Goal: Task Accomplishment & Management: Use online tool/utility

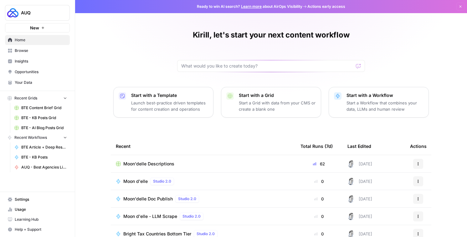
click at [36, 54] on span "Browse" at bounding box center [41, 51] width 52 height 6
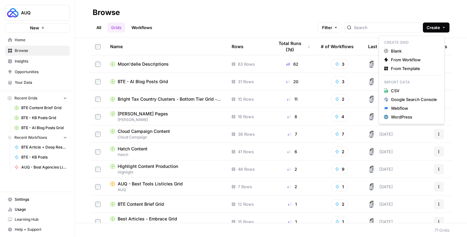
click at [438, 27] on span "Create" at bounding box center [433, 27] width 13 height 6
click at [199, 26] on div "All Grids Workflows Filter Create" at bounding box center [271, 25] width 357 height 15
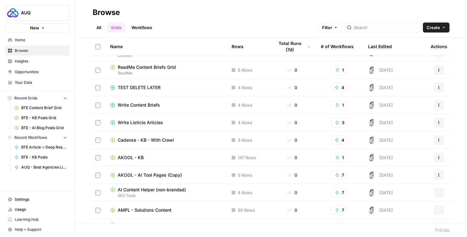
scroll to position [311, 0]
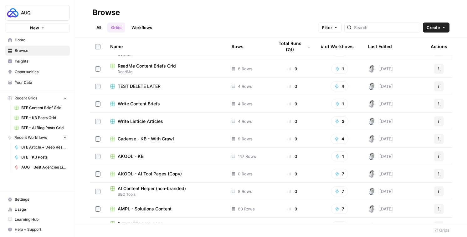
click at [105, 30] on link "All" at bounding box center [99, 28] width 12 height 10
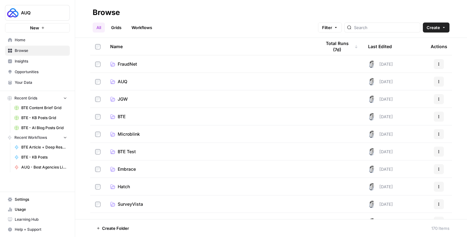
click at [125, 118] on span "BTE" at bounding box center [122, 117] width 8 height 6
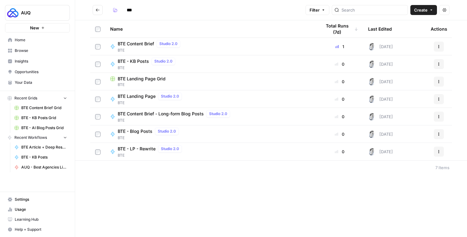
click at [103, 14] on button "Go back" at bounding box center [98, 10] width 10 height 10
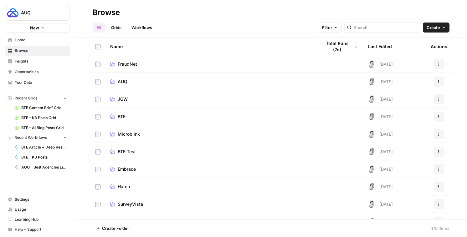
click at [125, 29] on link "Grids" at bounding box center [116, 28] width 18 height 10
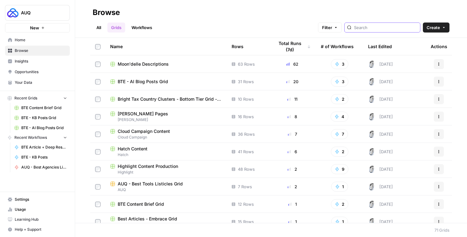
click at [373, 25] on input "search" at bounding box center [386, 27] width 64 height 6
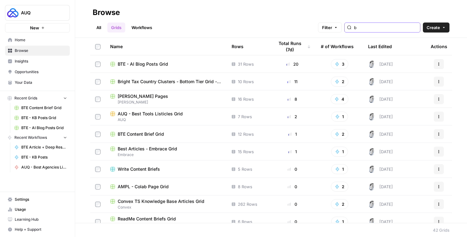
type input "b"
click at [105, 23] on link "All" at bounding box center [99, 28] width 12 height 10
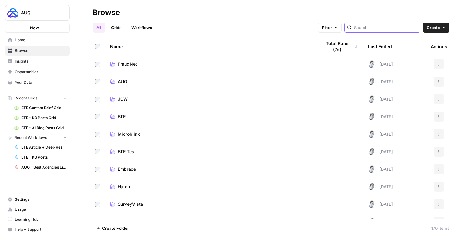
click at [373, 25] on input "search" at bounding box center [386, 27] width 64 height 6
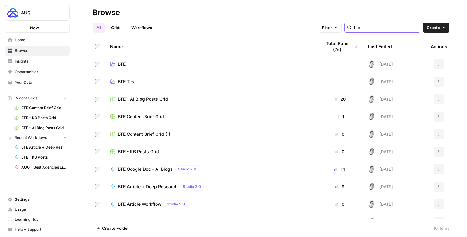
type input "bte"
click at [441, 104] on button "Actions" at bounding box center [439, 99] width 10 height 10
click at [405, 140] on span "Move To" at bounding box center [406, 139] width 50 height 6
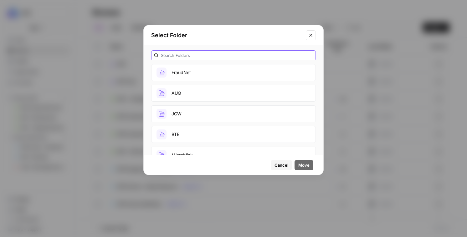
click at [223, 55] on input "text" at bounding box center [237, 55] width 152 height 6
type input "bte"
click at [201, 76] on button "BTE" at bounding box center [233, 72] width 165 height 17
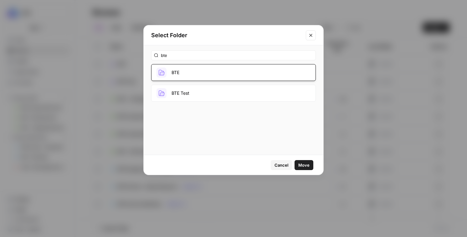
click at [303, 163] on span "Move" at bounding box center [303, 165] width 11 height 6
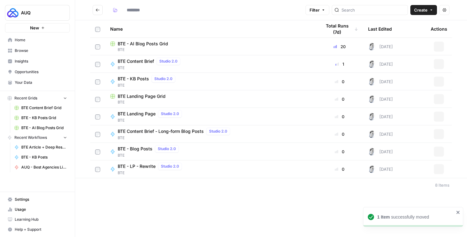
type input "***"
click at [103, 10] on button "Go back" at bounding box center [98, 10] width 10 height 10
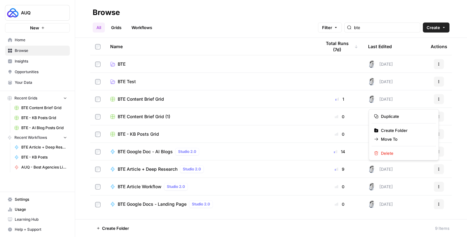
click at [437, 101] on icon "button" at bounding box center [439, 99] width 4 height 4
click at [396, 143] on span "Move To" at bounding box center [406, 139] width 50 height 6
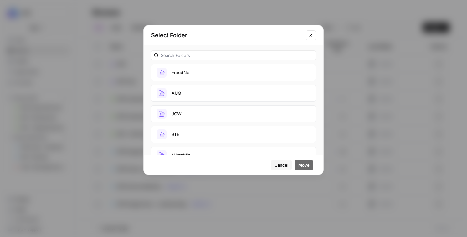
scroll to position [14, 0]
click at [193, 126] on button "BTE" at bounding box center [233, 120] width 165 height 17
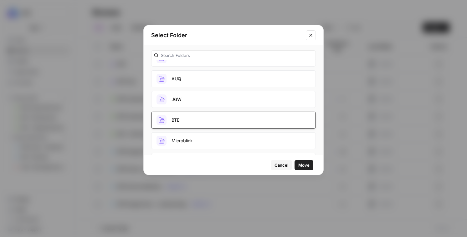
click at [298, 167] on span "Move" at bounding box center [303, 165] width 11 height 6
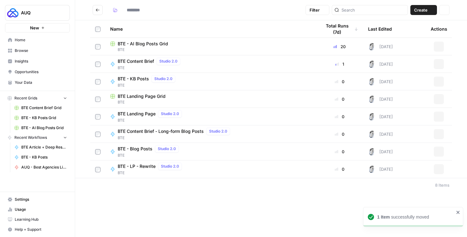
type input "***"
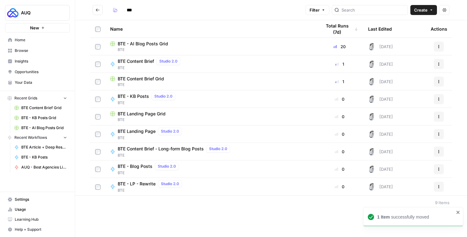
click at [101, 10] on button "Go back" at bounding box center [98, 10] width 10 height 10
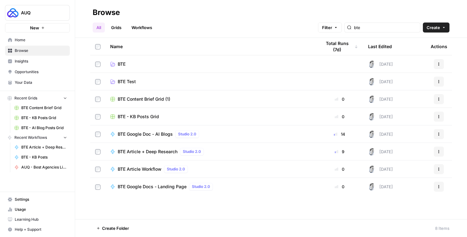
click at [439, 118] on icon "button" at bounding box center [439, 117] width 4 height 4
click at [397, 158] on span "Move To" at bounding box center [406, 157] width 50 height 6
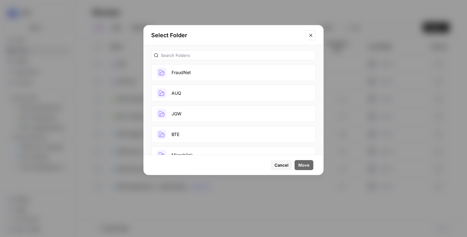
click at [213, 137] on button "BTE" at bounding box center [233, 134] width 165 height 17
click at [300, 170] on button "Move" at bounding box center [304, 165] width 19 height 10
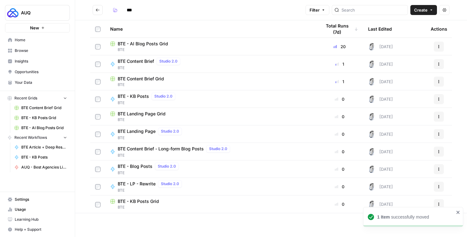
click at [102, 13] on button "Go back" at bounding box center [98, 10] width 10 height 10
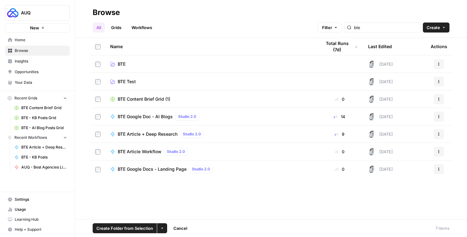
click at [440, 118] on button "Actions" at bounding box center [439, 117] width 10 height 10
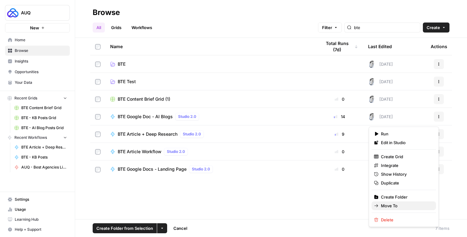
click at [397, 208] on span "Move To" at bounding box center [406, 206] width 50 height 6
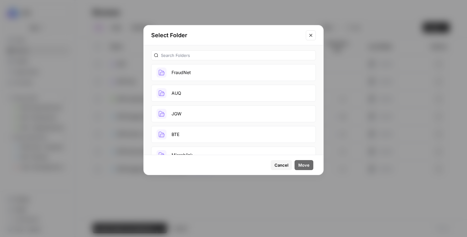
click at [249, 142] on button "BTE" at bounding box center [233, 134] width 165 height 17
click at [305, 165] on span "Move" at bounding box center [303, 165] width 11 height 6
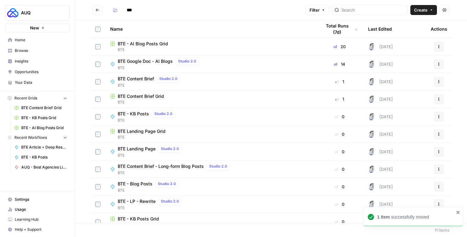
click at [100, 11] on icon "Go back" at bounding box center [98, 10] width 4 height 4
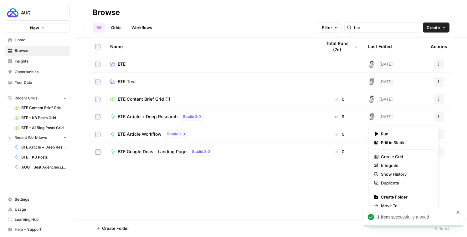
click at [439, 119] on icon "button" at bounding box center [439, 117] width 4 height 4
click at [397, 209] on span "Move To" at bounding box center [406, 206] width 50 height 6
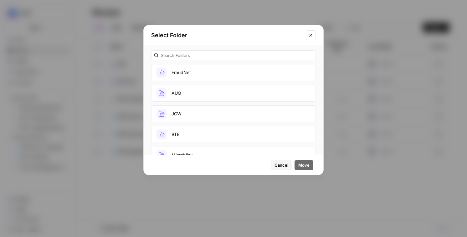
click at [201, 140] on button "BTE" at bounding box center [233, 134] width 165 height 17
click at [298, 165] on span "Move" at bounding box center [303, 165] width 11 height 6
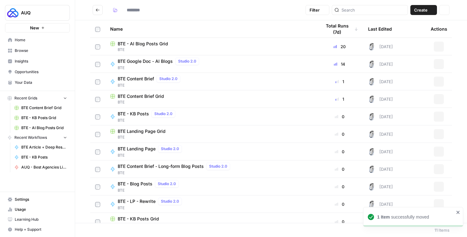
type input "***"
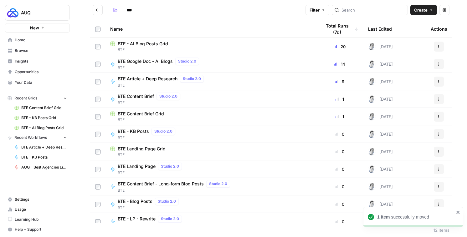
click at [100, 10] on icon "Go back" at bounding box center [98, 10] width 4 height 4
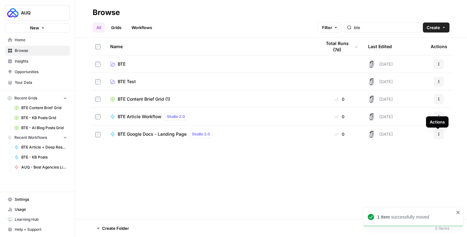
click at [439, 136] on icon "button" at bounding box center [439, 134] width 4 height 4
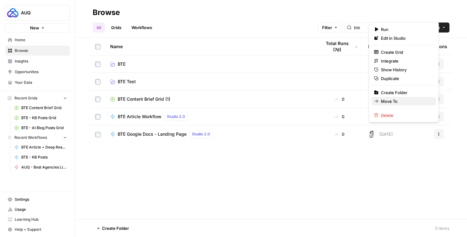
click at [409, 105] on span "Move To" at bounding box center [406, 101] width 50 height 6
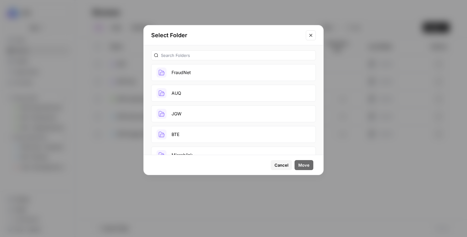
click at [200, 143] on button "BTE" at bounding box center [233, 134] width 165 height 17
click at [299, 166] on span "Move" at bounding box center [303, 165] width 11 height 6
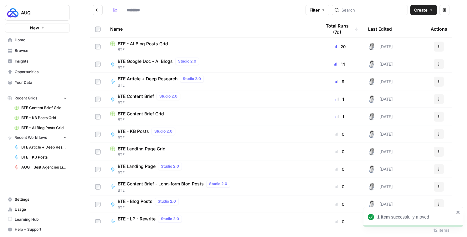
type input "***"
click at [100, 12] on icon "Go back" at bounding box center [98, 10] width 4 height 4
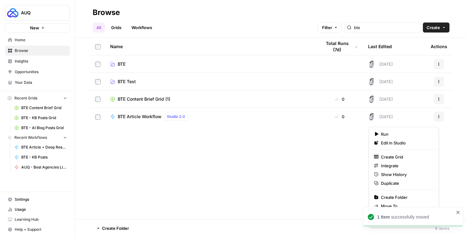
click at [434, 122] on button "Actions" at bounding box center [439, 117] width 10 height 10
drag, startPoint x: 400, startPoint y: 206, endPoint x: 398, endPoint y: 210, distance: 4.6
click at [398, 210] on div "Run Edit in Studio Create Grid Integrate Show History Duplicate Create Folder M…" at bounding box center [404, 177] width 70 height 101
click at [398, 210] on span "Move To" at bounding box center [406, 206] width 50 height 6
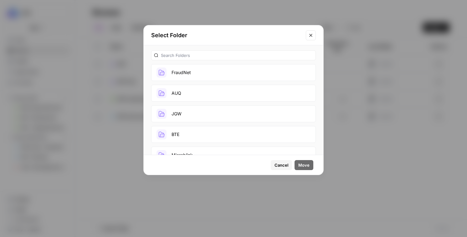
click at [215, 139] on button "BTE" at bounding box center [233, 134] width 165 height 17
click at [306, 170] on button "Move" at bounding box center [304, 165] width 19 height 10
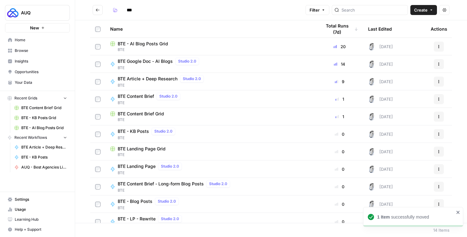
click at [147, 45] on span "BTE - AI Blog Posts Grid" at bounding box center [143, 44] width 50 height 6
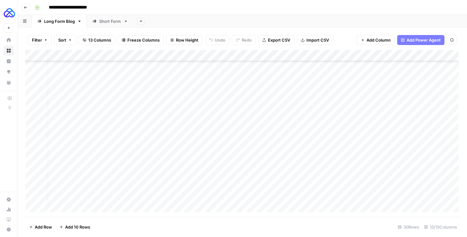
scroll to position [165, 0]
click at [117, 24] on div "Short Form" at bounding box center [110, 21] width 22 height 6
click at [71, 24] on div "Long Form Blog" at bounding box center [59, 21] width 31 height 6
click at [105, 26] on link "Short Form" at bounding box center [110, 21] width 46 height 13
click at [127, 22] on icon "button" at bounding box center [126, 21] width 2 height 1
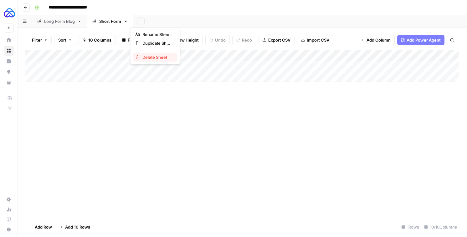
click at [145, 59] on span "Delete Sheet" at bounding box center [158, 57] width 30 height 6
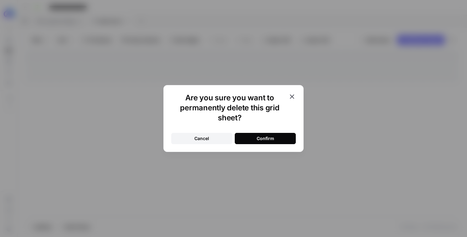
click at [259, 140] on div "Confirm" at bounding box center [266, 139] width 18 height 6
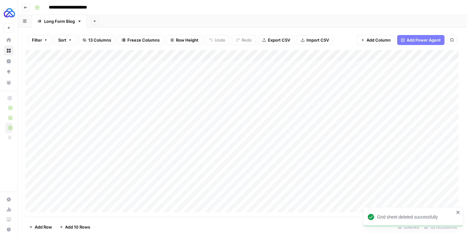
scroll to position [178, 0]
click at [78, 9] on input "**********" at bounding box center [76, 8] width 60 height 10
click at [158, 28] on div "Add Sheet" at bounding box center [277, 21] width 380 height 13
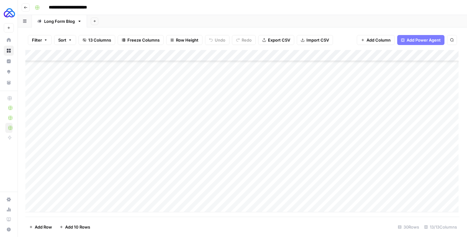
click at [85, 7] on input "**********" at bounding box center [76, 8] width 60 height 10
click at [26, 4] on button "Go back" at bounding box center [26, 7] width 8 height 8
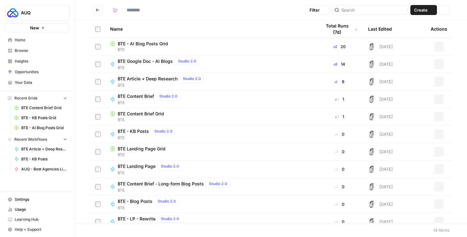
type input "***"
click at [144, 151] on span "BTE Landing Page Grid" at bounding box center [142, 149] width 48 height 6
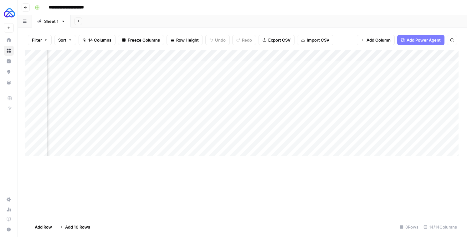
scroll to position [0, 759]
click at [417, 58] on div "Add Column" at bounding box center [241, 103] width 433 height 106
click at [391, 124] on span "Remove Column" at bounding box center [405, 120] width 55 height 6
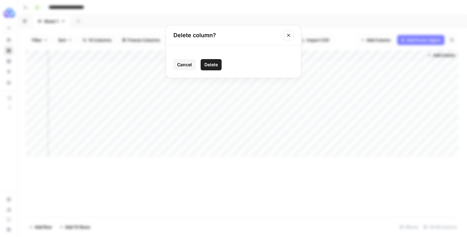
click at [216, 67] on span "Delete" at bounding box center [211, 65] width 13 height 6
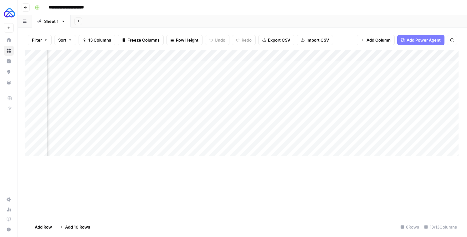
scroll to position [0, 73]
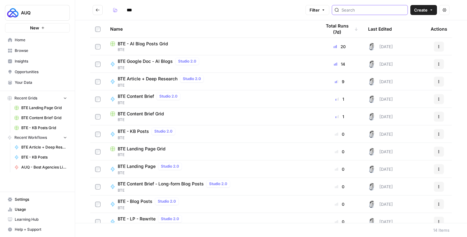
click at [382, 9] on input "search" at bounding box center [374, 10] width 64 height 6
type input "landing"
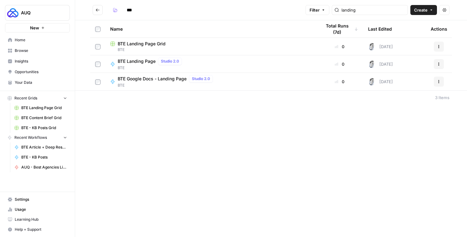
click at [164, 44] on span "BTE Landing Page Grid" at bounding box center [142, 44] width 48 height 6
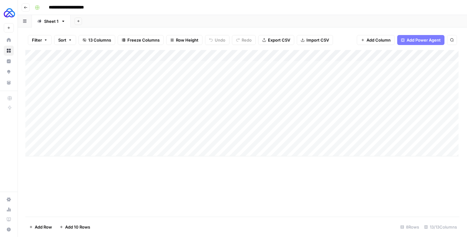
click at [375, 59] on div "Add Column" at bounding box center [241, 103] width 433 height 106
click at [367, 75] on input "Reference Text" at bounding box center [364, 74] width 64 height 6
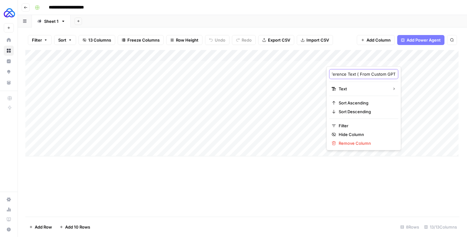
scroll to position [0, 26]
type input "Reference Text ( From Custom GPT )"
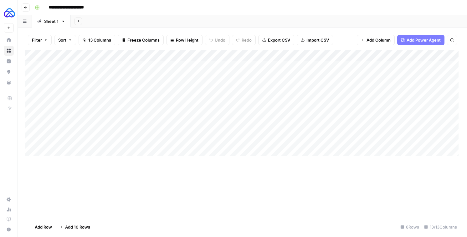
click at [131, 181] on div "Add Column" at bounding box center [242, 133] width 434 height 167
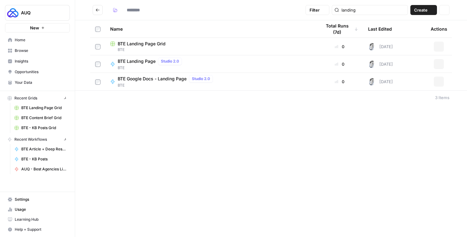
type input "***"
click at [136, 9] on input "***" at bounding box center [141, 10] width 35 height 10
click at [120, 11] on button "button" at bounding box center [115, 10] width 10 height 10
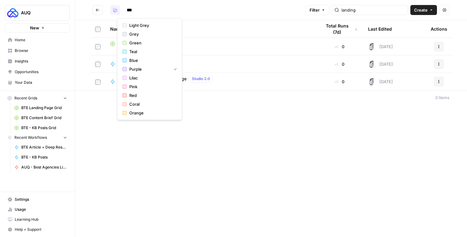
click at [120, 11] on button "button" at bounding box center [115, 10] width 10 height 10
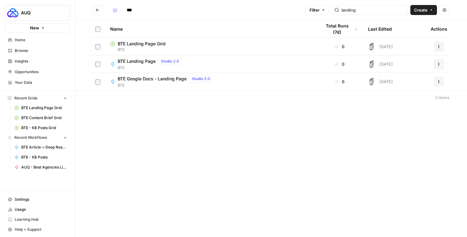
click at [101, 12] on button "Go back" at bounding box center [98, 10] width 10 height 10
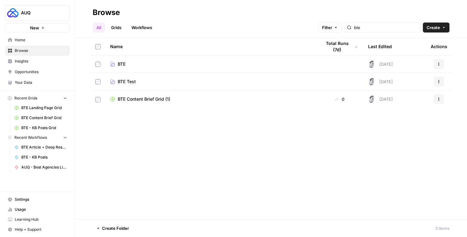
click at [126, 67] on span "BTE" at bounding box center [122, 64] width 8 height 6
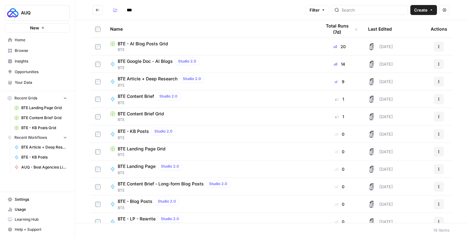
click at [164, 115] on span "BTE Content Brief Grid" at bounding box center [141, 114] width 46 height 6
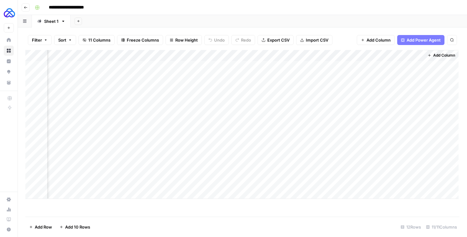
scroll to position [0, 403]
click at [415, 176] on div "Add Column" at bounding box center [241, 124] width 433 height 149
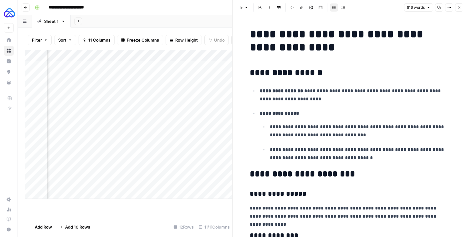
click at [458, 10] on button "Close" at bounding box center [459, 7] width 8 height 8
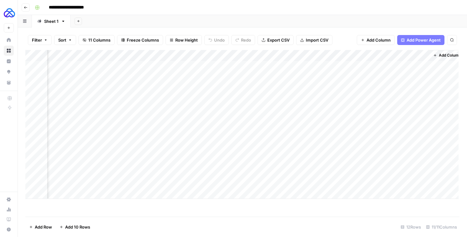
scroll to position [0, 403]
click at [27, 9] on icon "button" at bounding box center [26, 8] width 4 height 4
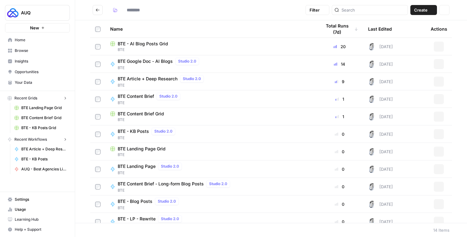
type input "***"
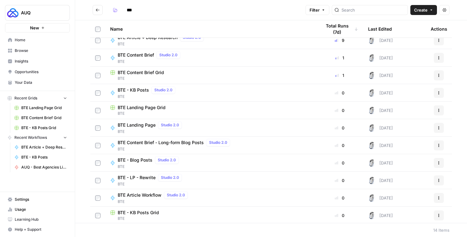
scroll to position [64, 0]
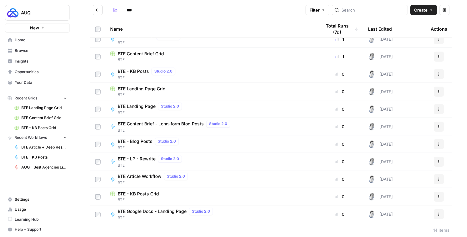
click at [156, 195] on span "BTE - KB Posts Grid" at bounding box center [138, 194] width 41 height 6
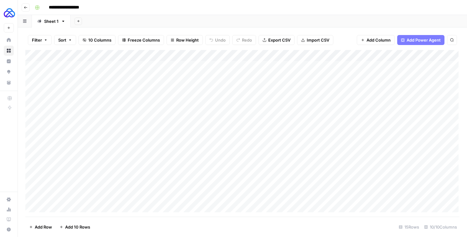
click at [67, 5] on input "**********" at bounding box center [71, 8] width 50 height 10
click at [70, 6] on input "**********" at bounding box center [71, 8] width 50 height 10
type input "**********"
click at [416, 163] on div "Add Column" at bounding box center [241, 131] width 433 height 163
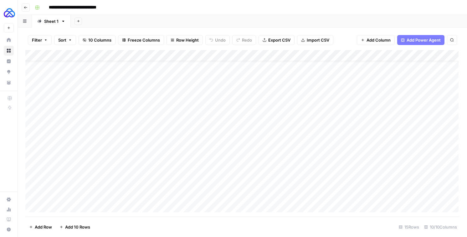
scroll to position [13, 0]
click at [25, 8] on icon "button" at bounding box center [25, 7] width 3 height 3
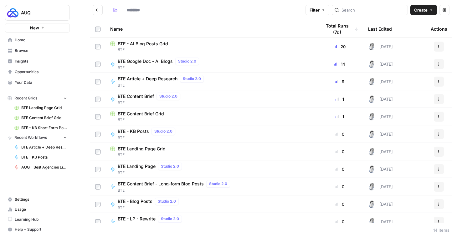
type input "***"
click at [154, 45] on span "BTE - AI Blog Posts Grid" at bounding box center [143, 44] width 50 height 6
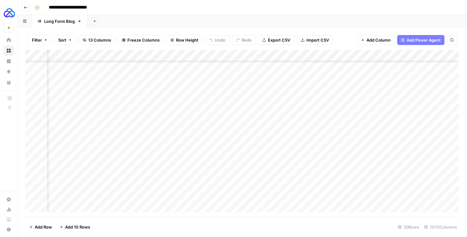
scroll to position [137, 450]
drag, startPoint x: 213, startPoint y: 59, endPoint x: 276, endPoint y: 65, distance: 63.0
click at [275, 65] on div "Add Column" at bounding box center [241, 131] width 433 height 163
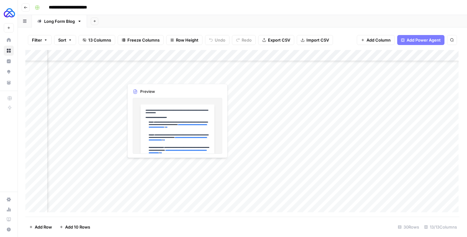
scroll to position [137, 431]
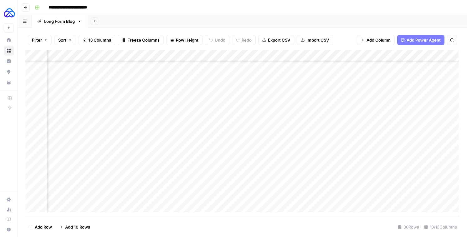
click at [204, 62] on div "Add Column" at bounding box center [241, 131] width 433 height 163
click at [184, 74] on input "BTE Info" at bounding box center [181, 74] width 64 height 6
type input "BTE Info ( Custom GPT Infor )"
click at [206, 56] on div "Add Column" at bounding box center [241, 131] width 433 height 163
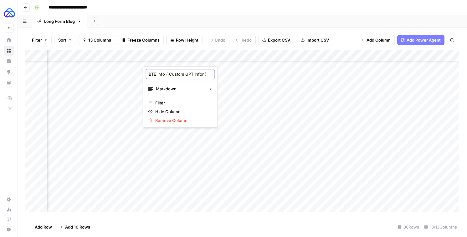
click at [193, 74] on input "BTE Info ( Custom GPT Infor )" at bounding box center [181, 74] width 64 height 6
click at [195, 75] on input "BTE Info ( Custom GPT Infor )" at bounding box center [181, 74] width 64 height 6
type input "BTE Info ( Custom GPT Info )"
click at [158, 26] on div "Add Sheet" at bounding box center [277, 21] width 380 height 13
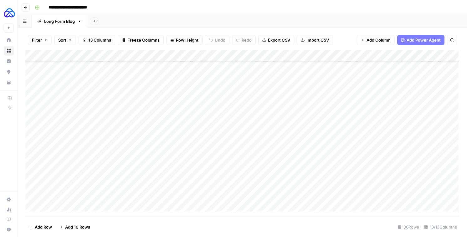
click at [98, 6] on input "**********" at bounding box center [76, 8] width 60 height 10
click at [103, 6] on input "**********" at bounding box center [76, 8] width 60 height 10
type input "**********"
drag, startPoint x: 259, startPoint y: 55, endPoint x: 296, endPoint y: 63, distance: 38.5
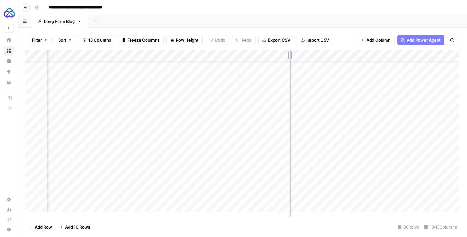
click at [295, 63] on div "Add Column" at bounding box center [241, 131] width 433 height 163
